Goal: Contribute content: Contribute content

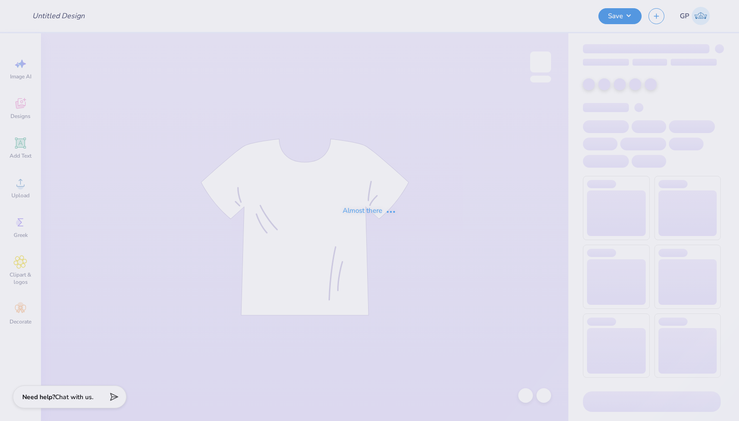
type input "Crave Merch"
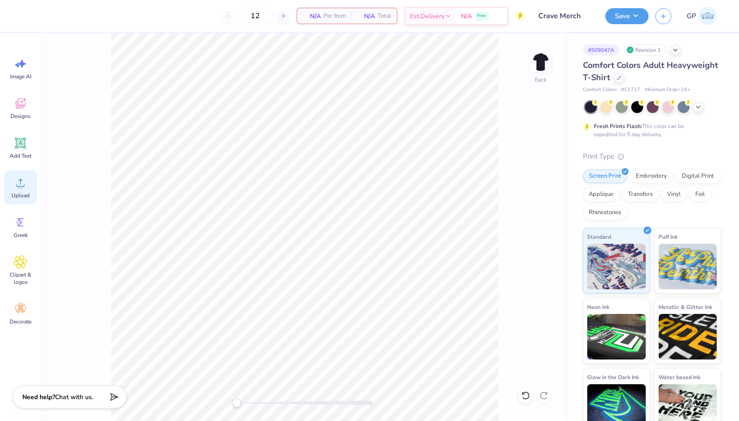
click at [18, 183] on icon at bounding box center [21, 183] width 14 height 14
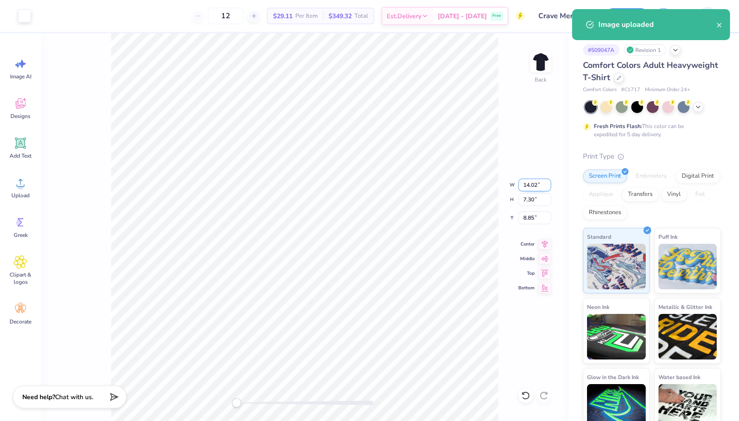
click at [537, 185] on input "14.02" at bounding box center [534, 184] width 33 height 13
type input "12.00"
type input "6.25"
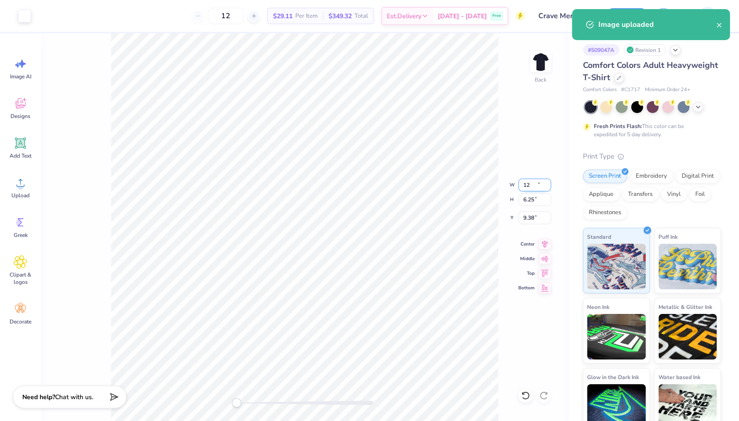
type input "9.38"
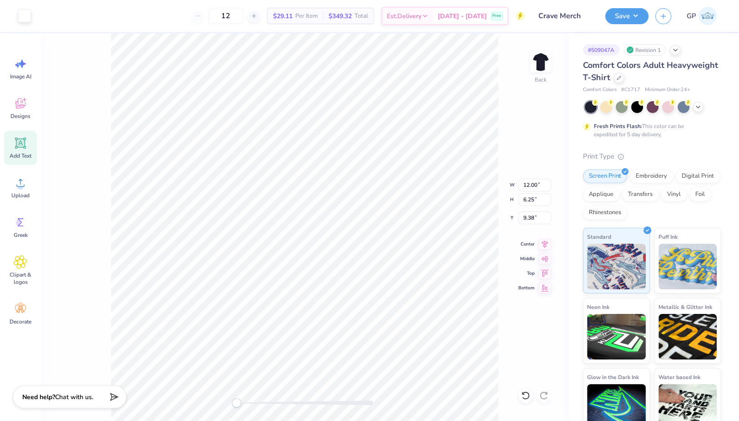
click at [19, 153] on span "Add Text" at bounding box center [21, 155] width 22 height 7
type input "5.59"
type input "1.62"
type input "11.69"
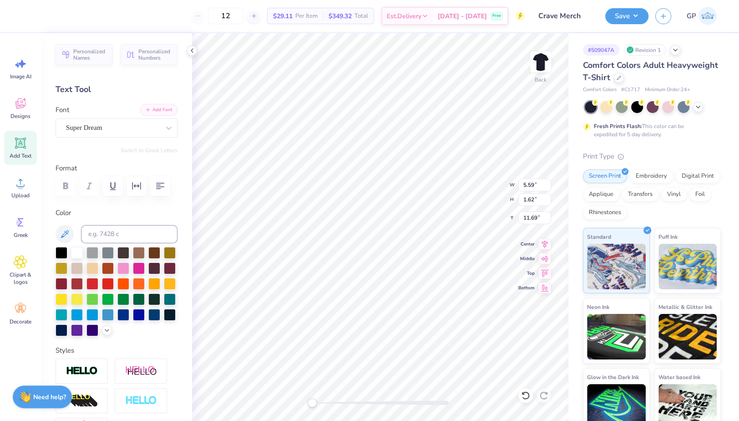
click at [145, 111] on icon "button" at bounding box center [147, 109] width 5 height 5
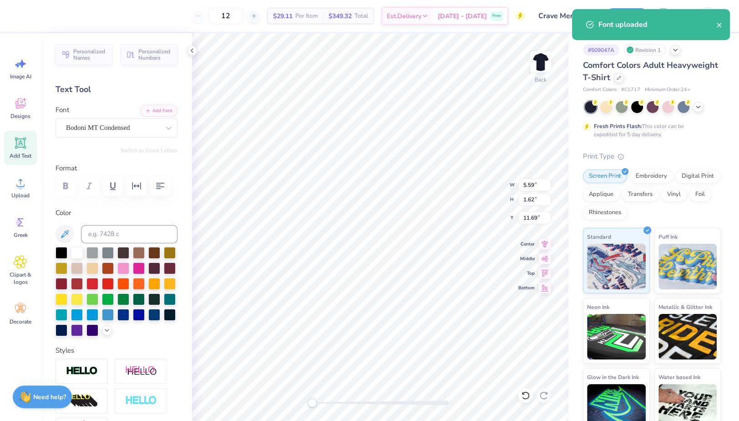
type input "12.00"
type input "6.25"
type input "9.38"
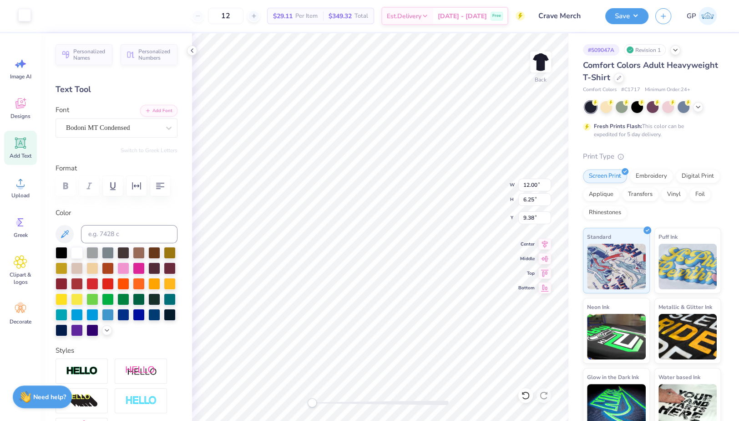
click at [21, 15] on div at bounding box center [24, 15] width 13 height 13
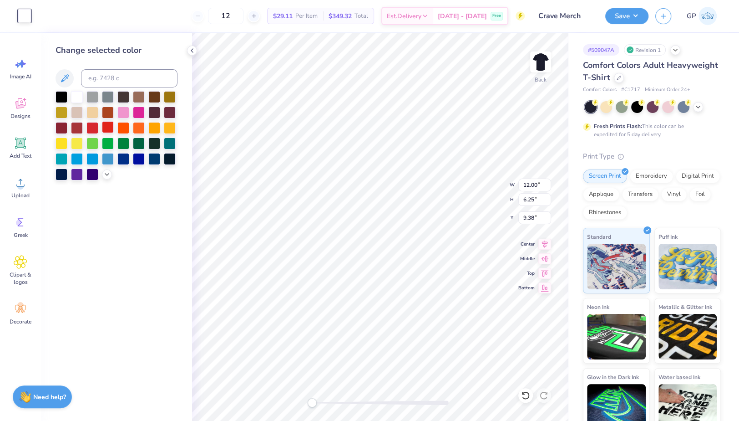
click at [108, 131] on div at bounding box center [108, 127] width 12 height 12
type input "3.30"
type input "1.47"
type input "11.76"
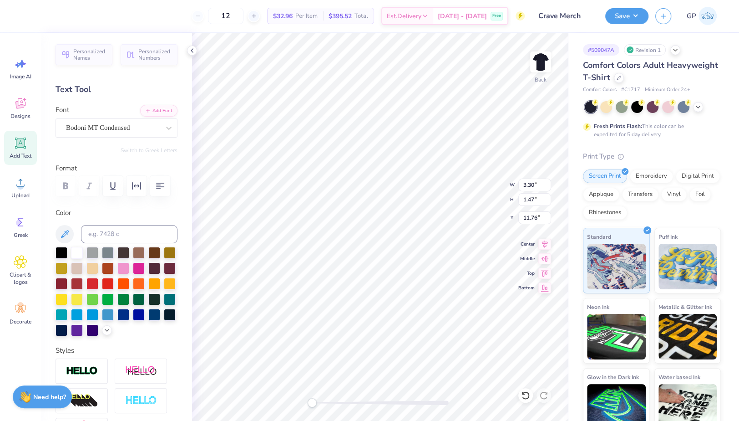
type textarea "CRAVE"
type input "7.77"
type input "3.15"
type input "10.10"
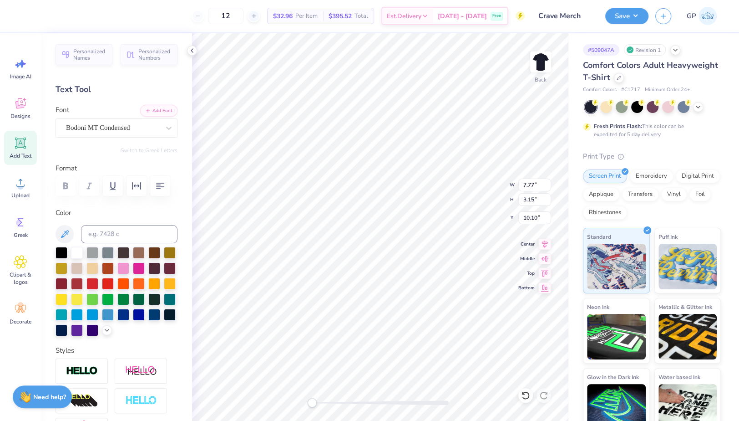
type input "11.81"
type input "4.79"
click at [325, 402] on div at bounding box center [380, 402] width 137 height 5
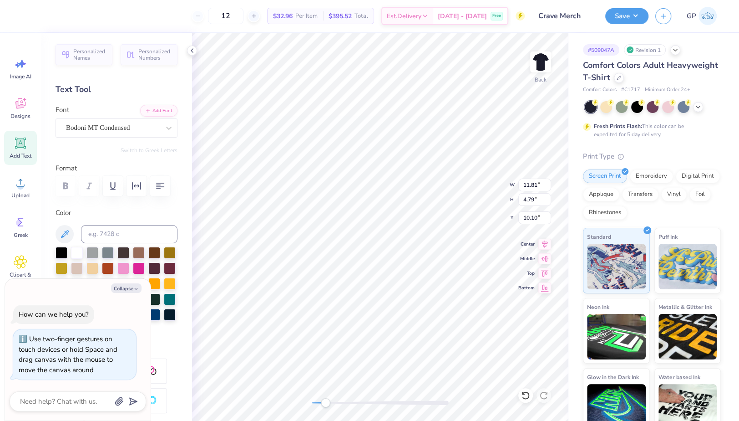
type textarea "x"
type input "12.00"
type input "4.87"
type input "9.30"
drag, startPoint x: 323, startPoint y: 403, endPoint x: 307, endPoint y: 403, distance: 15.9
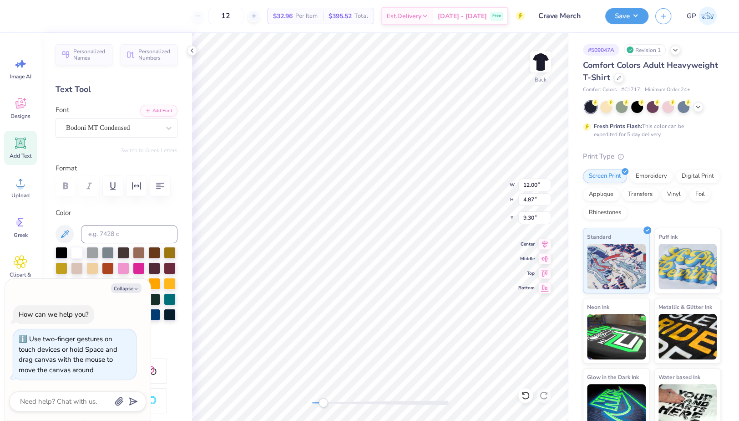
click at [319, 403] on div "Accessibility label" at bounding box center [323, 402] width 9 height 9
type textarea "x"
type input "5.07"
type input "2.06"
type input "14.62"
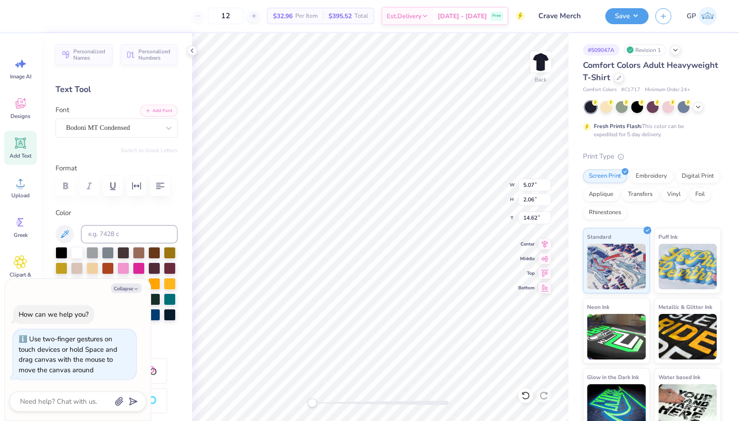
click at [156, 103] on div "Personalized Names Personalized Numbers Text Tool Add Font Font Bodoni MT Conde…" at bounding box center [116, 226] width 151 height 387
click at [157, 107] on button "Add Font" at bounding box center [158, 110] width 37 height 12
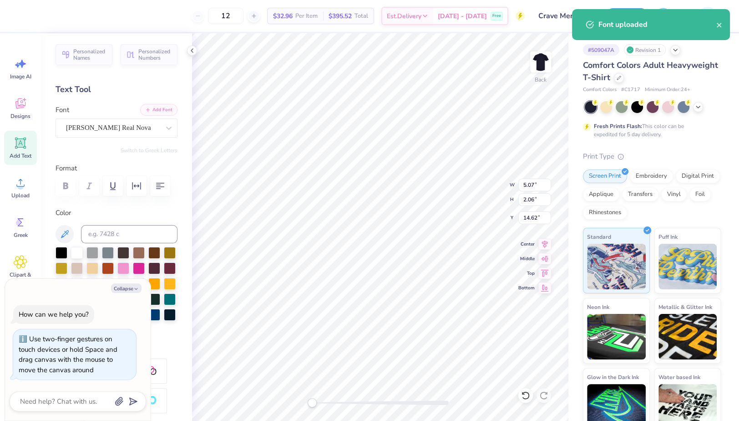
type textarea "x"
paste textarea "reative · Raw · Very Edgy"
type textarea "Creative · Raw · Very Edgy"
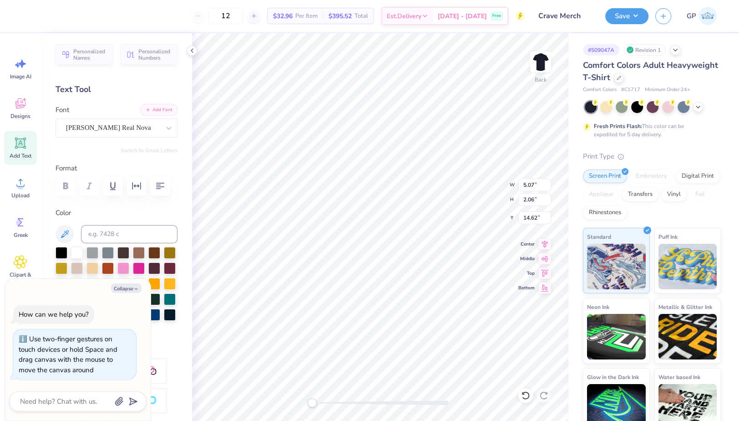
type textarea "x"
type input "13.19"
type input "1.14"
type input "15.12"
type textarea "x"
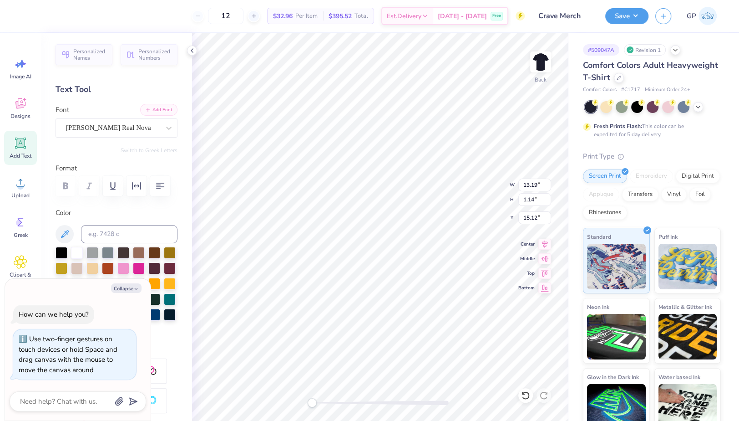
type input "12.15"
type input "1.05"
click at [329, 399] on div at bounding box center [380, 402] width 137 height 9
type textarea "x"
type input "12.06"
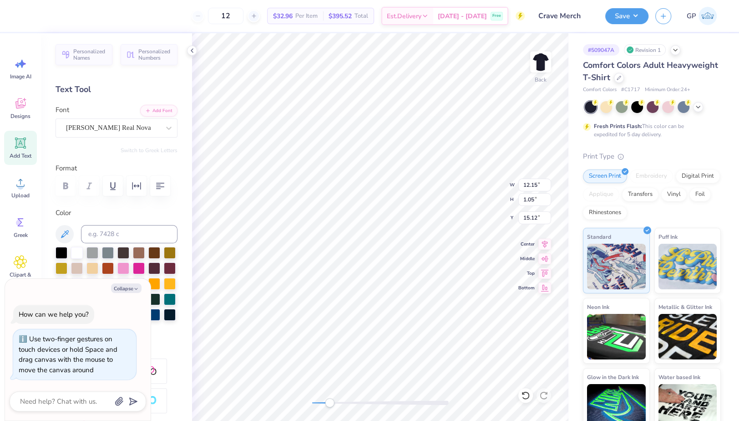
type input "1.04"
type input "14.58"
type textarea "x"
type input "11.97"
type input "1.03"
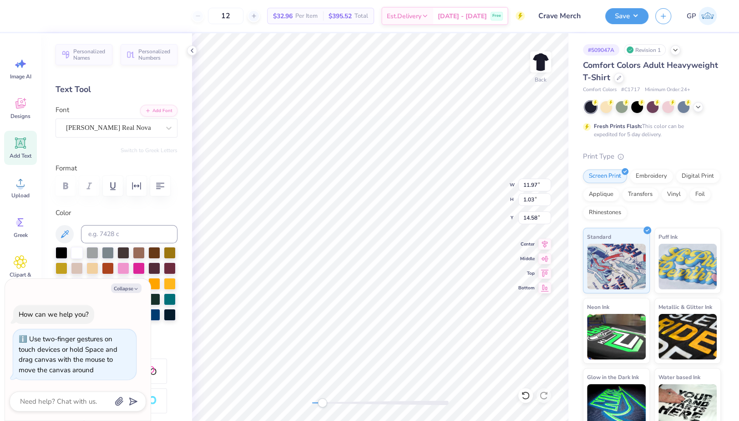
drag, startPoint x: 332, startPoint y: 400, endPoint x: 309, endPoint y: 403, distance: 22.5
click at [318, 403] on div "Accessibility label" at bounding box center [322, 402] width 9 height 9
type textarea "x"
type input "12.00"
type input "4.87"
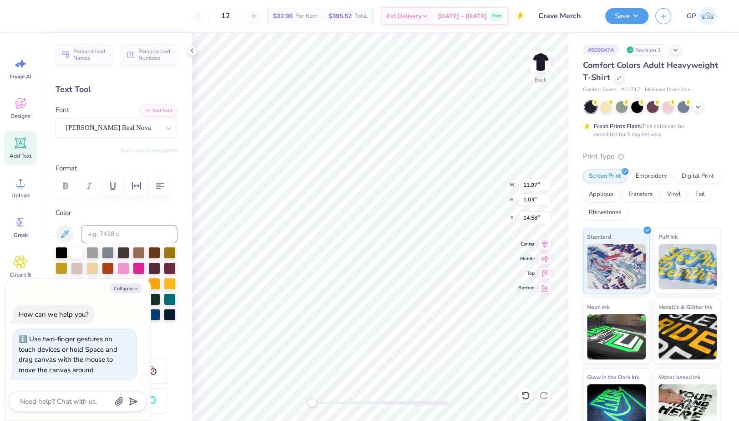
type input "9.38"
click at [380, 407] on li "Send to Back" at bounding box center [379, 412] width 71 height 18
type textarea "x"
type input "6.25"
type textarea "x"
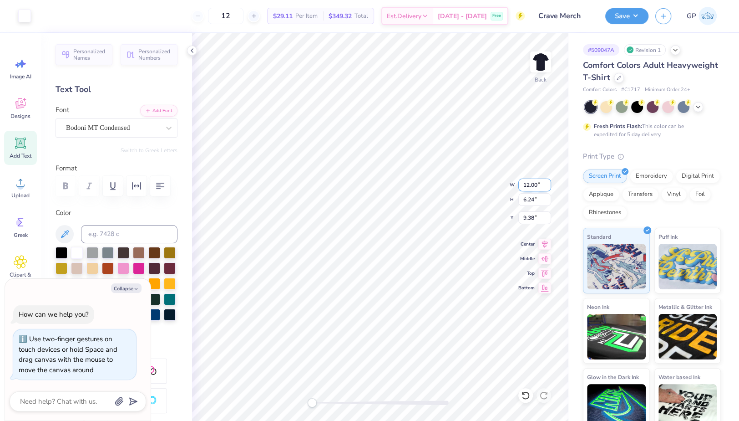
click at [532, 184] on input "12.00" at bounding box center [534, 184] width 33 height 13
type input "3.5"
type textarea "x"
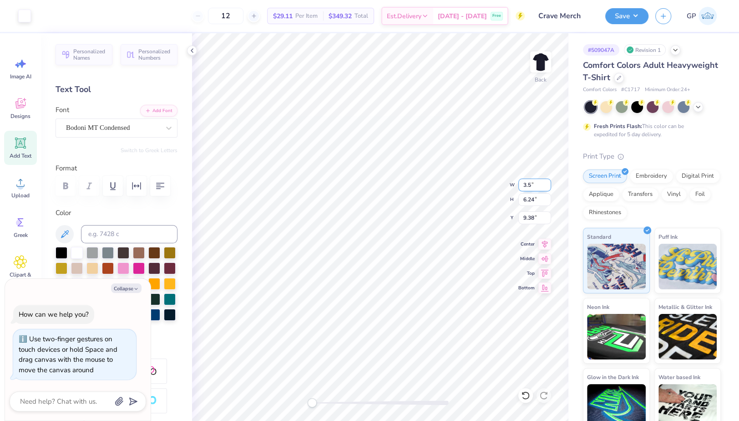
type input "3.50"
type input "1.82"
type input "11.59"
type textarea "x"
click at [535, 218] on input "2.68" at bounding box center [534, 217] width 33 height 13
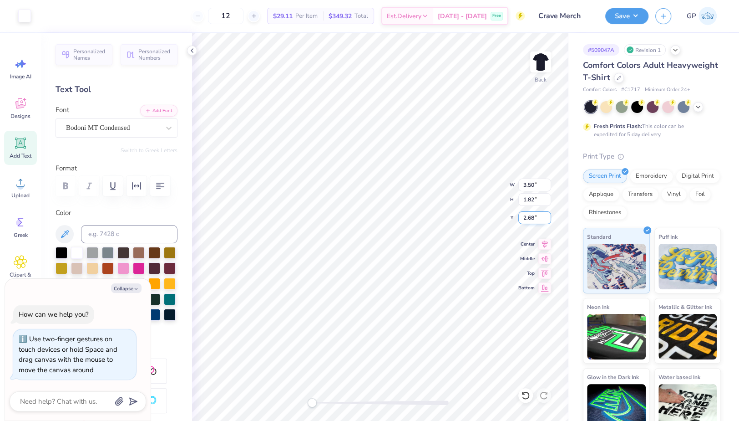
click at [535, 218] on input "2.68" at bounding box center [534, 217] width 33 height 13
type input "3"
type textarea "x"
type input "3.00"
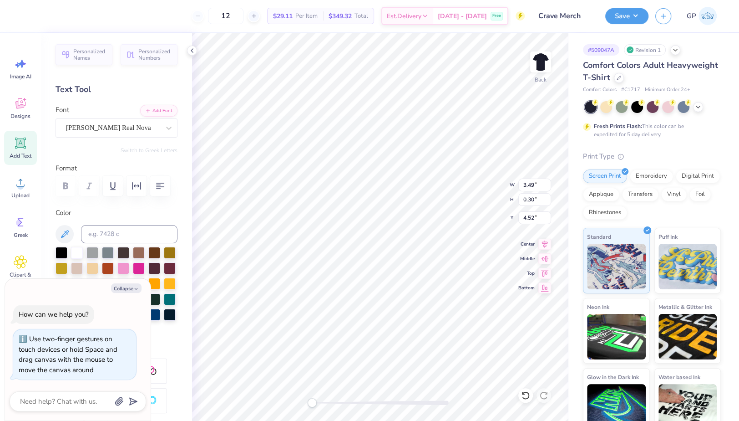
type textarea "x"
type input "3.50"
type input "1.82"
type input "3.00"
click at [537, 65] on img at bounding box center [540, 62] width 36 height 36
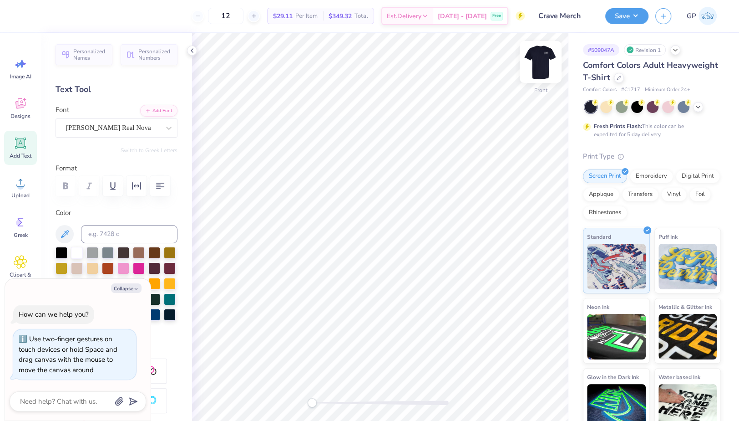
click at [532, 63] on img at bounding box center [540, 62] width 36 height 36
click at [544, 56] on img at bounding box center [540, 62] width 36 height 36
type textarea "x"
type input "12.34"
type input "1.07"
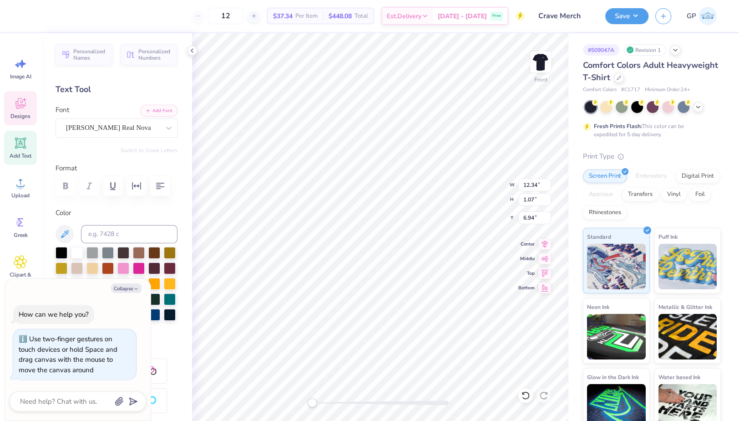
click at [20, 113] on span "Designs" at bounding box center [20, 115] width 20 height 7
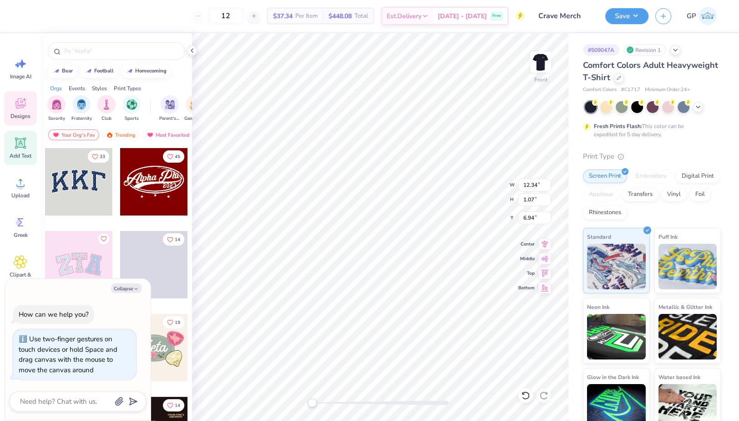
click at [14, 145] on icon at bounding box center [21, 143] width 14 height 14
type textarea "x"
type input "5.69"
type input "1.65"
type input "12.93"
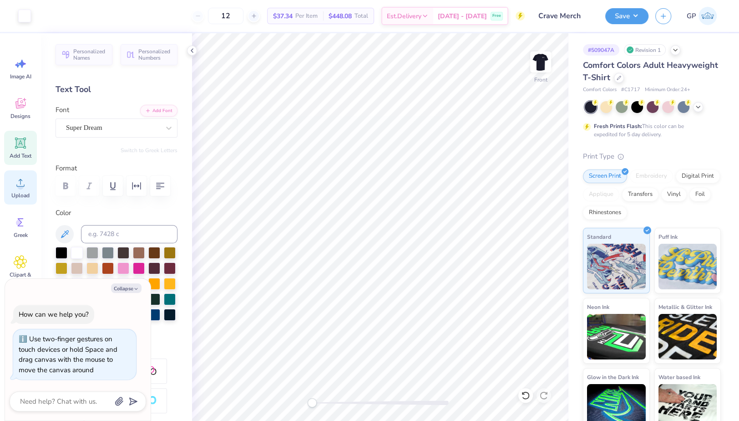
click at [20, 189] on div "Upload" at bounding box center [20, 187] width 33 height 34
type textarea "x"
type input "12.34"
type input "1.07"
type input "13.75"
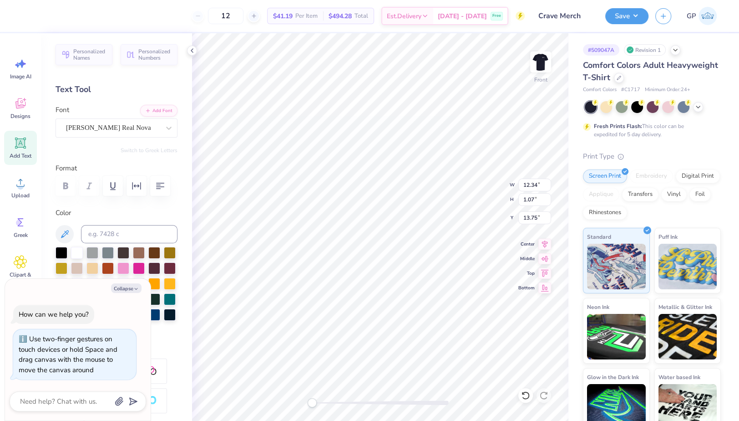
scroll to position [9, 1]
type textarea "x"
type textarea "Fashion Show for Boys & Girls Clubs, [GEOGRAPHIC_DATA]"
type textarea "x"
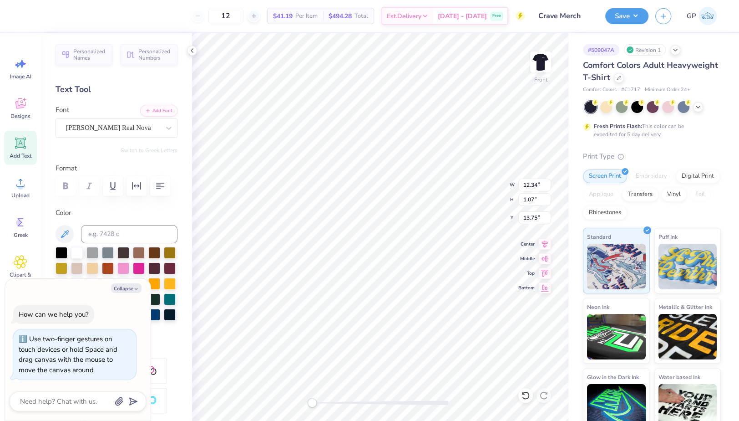
type input "12.64"
type input "0.56"
type input "13.96"
click at [341, 401] on div at bounding box center [380, 402] width 137 height 5
type textarea "x"
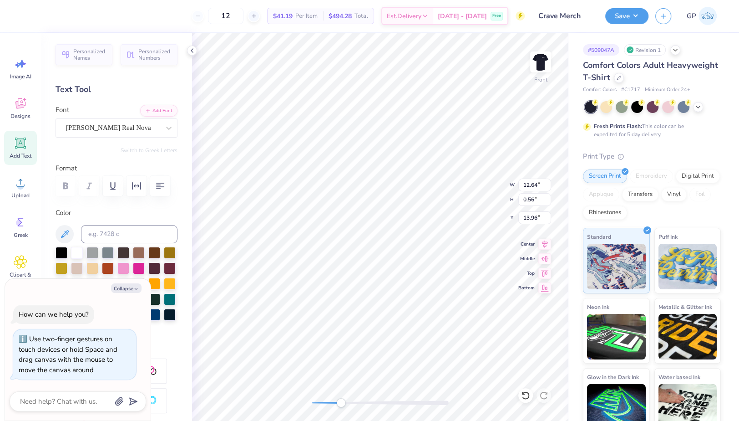
type input "10.53"
type input "0.47"
type textarea "x"
type input "10.56"
type input "4.39"
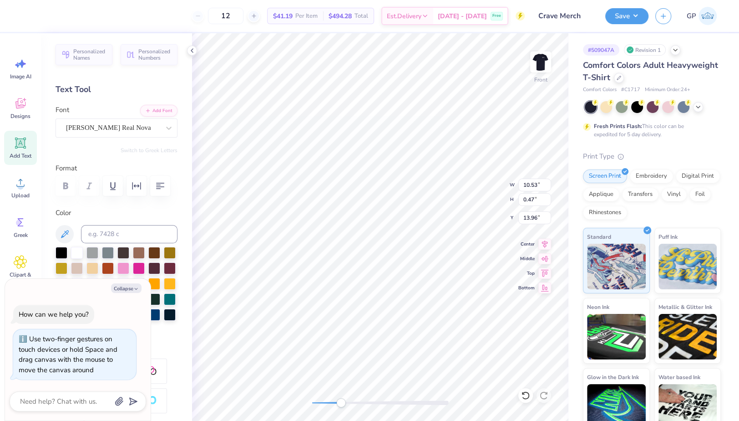
type input "8.76"
click at [25, 11] on div at bounding box center [24, 15] width 13 height 13
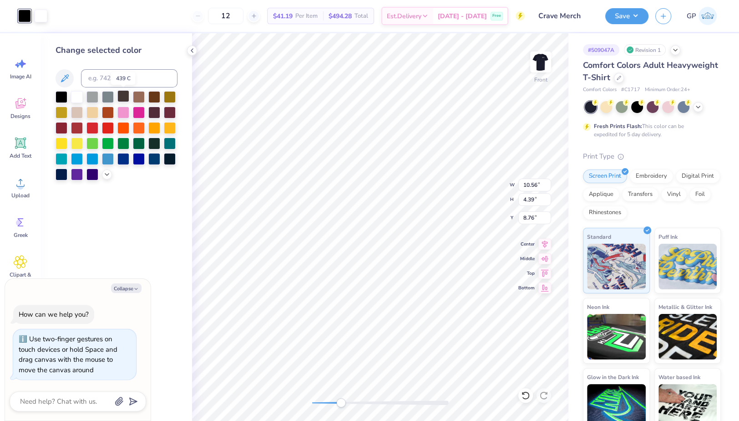
click at [122, 98] on div at bounding box center [123, 96] width 12 height 12
click at [105, 173] on icon at bounding box center [106, 173] width 7 height 7
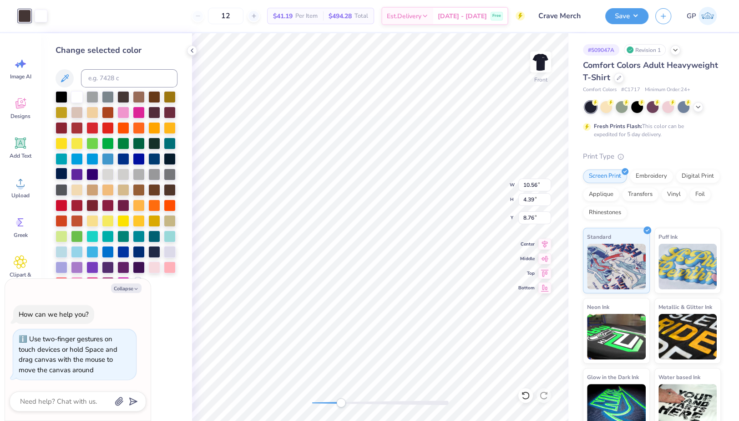
click at [61, 171] on div at bounding box center [62, 173] width 12 height 12
click at [137, 253] on div at bounding box center [139, 251] width 12 height 12
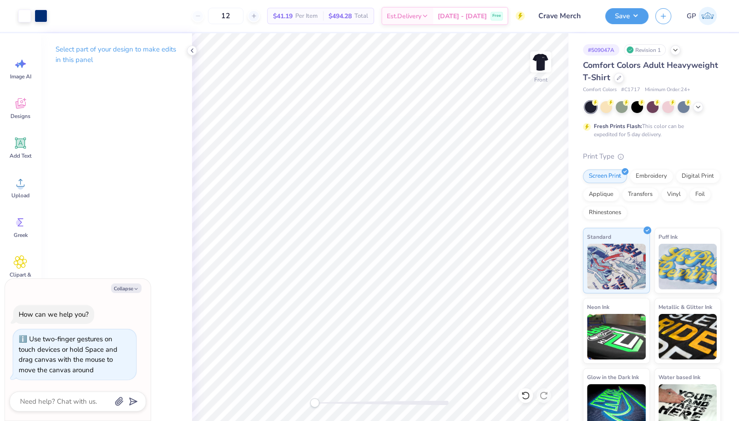
click at [295, 400] on div "Front" at bounding box center [380, 226] width 376 height 387
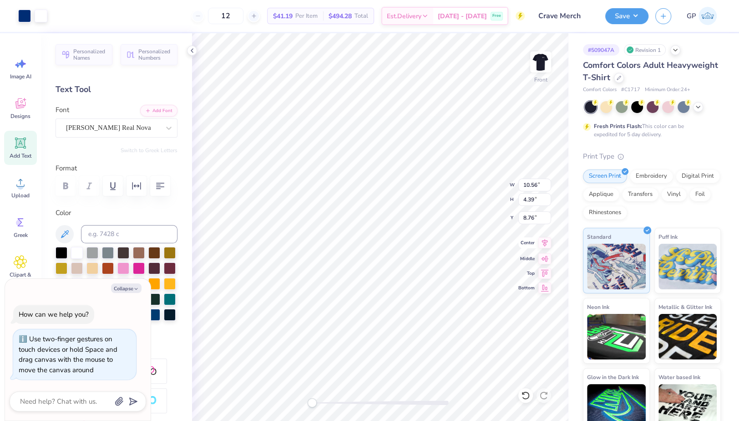
click at [547, 238] on icon at bounding box center [544, 242] width 13 height 11
click at [328, 405] on div at bounding box center [380, 402] width 137 height 9
click at [544, 244] on icon at bounding box center [544, 242] width 13 height 11
type textarea "x"
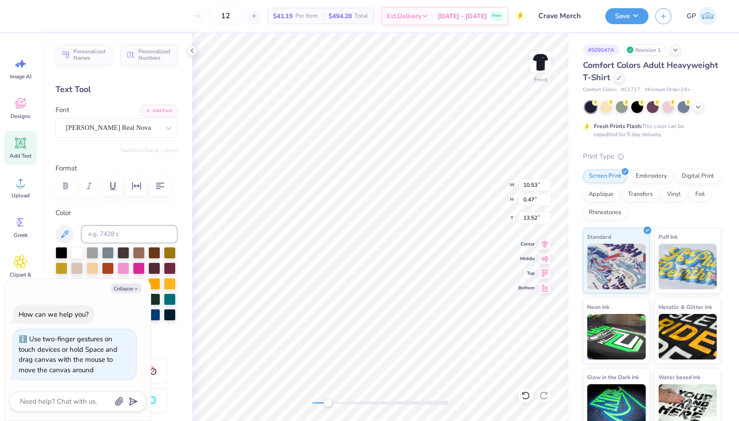
type textarea "Fall ’26"
click at [543, 241] on icon at bounding box center [545, 243] width 6 height 8
click at [307, 402] on div "Front" at bounding box center [380, 226] width 376 height 387
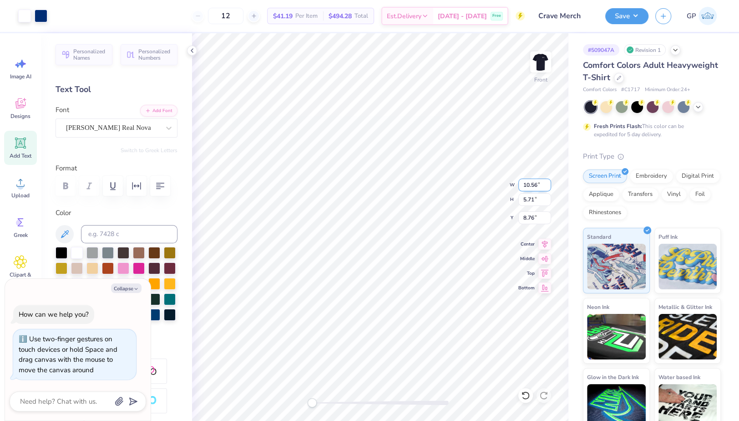
click at [538, 183] on input "10.56" at bounding box center [534, 184] width 33 height 13
type textarea "x"
type input "12.5"
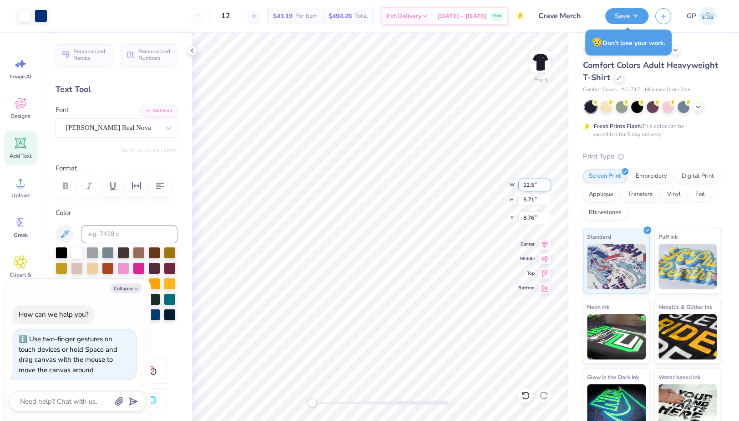
type textarea "x"
type input "12.50"
type input "6.76"
type input "8.23"
type textarea "x"
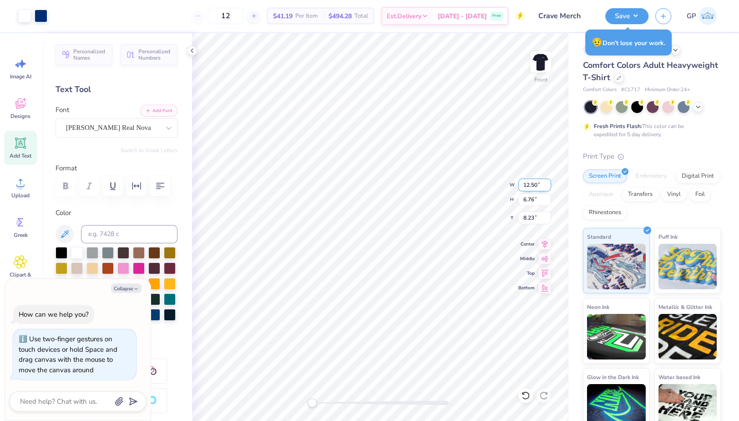
type input "3.00"
click at [542, 69] on img at bounding box center [540, 62] width 36 height 36
click at [617, 15] on button "Save" at bounding box center [626, 15] width 43 height 16
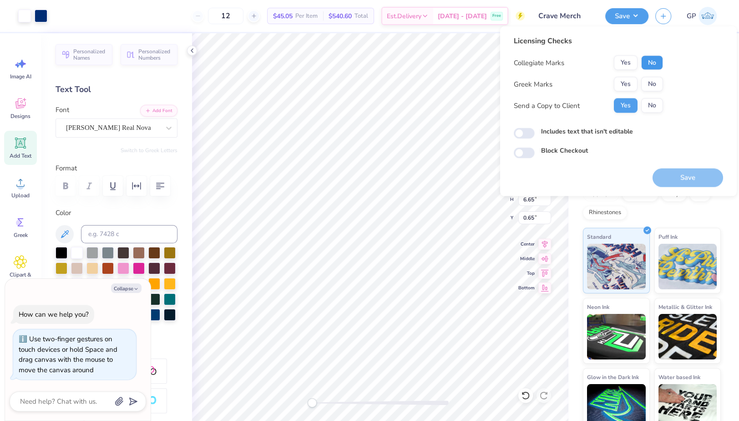
click at [655, 61] on button "No" at bounding box center [652, 63] width 22 height 15
click at [655, 79] on button "No" at bounding box center [652, 84] width 22 height 15
type textarea "x"
click at [524, 133] on input "Includes text that isn't editable" at bounding box center [524, 133] width 21 height 11
checkbox input "true"
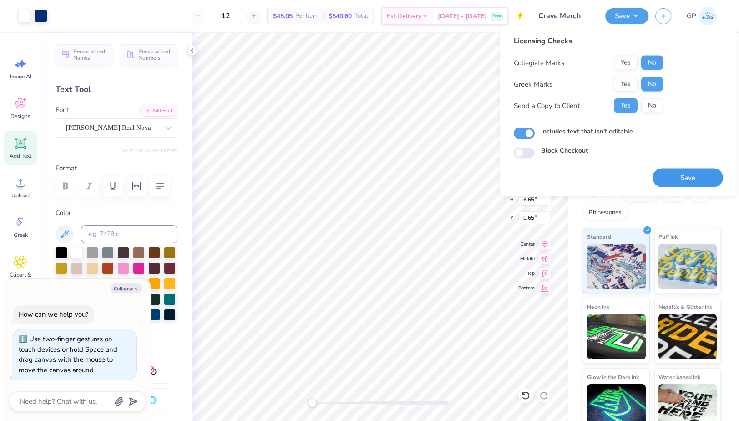
click at [674, 172] on button "Save" at bounding box center [688, 177] width 71 height 19
type textarea "x"
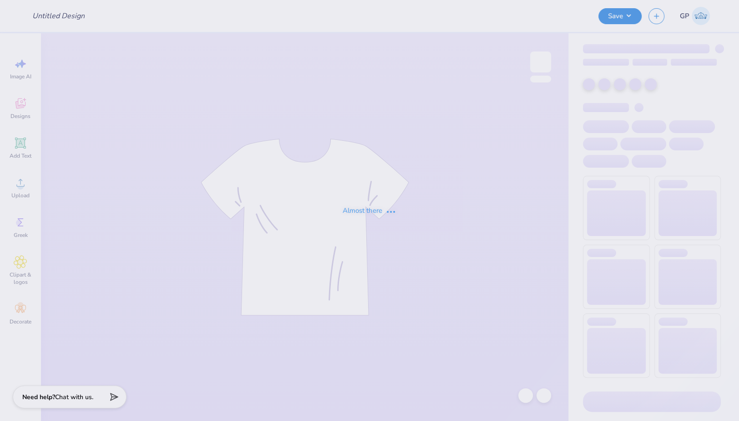
type input "Football Drop"
